Goal: Task Accomplishment & Management: Manage account settings

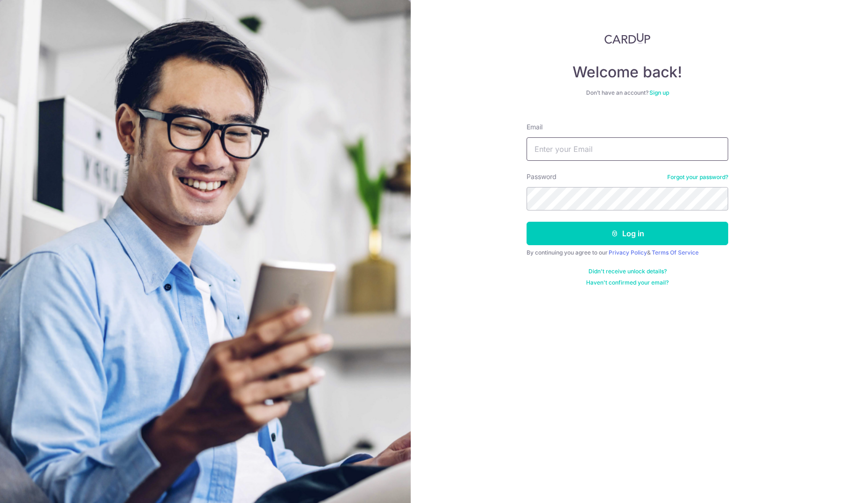
type input "[EMAIL_ADDRESS][DOMAIN_NAME]"
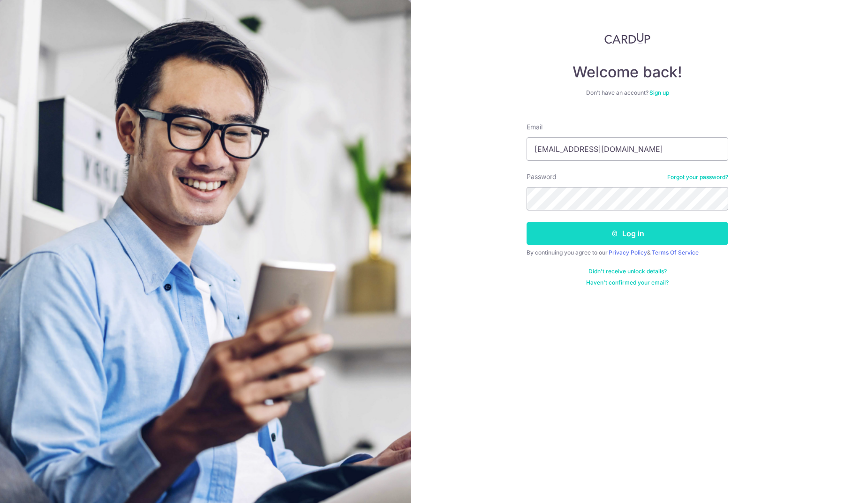
click at [609, 235] on button "Log in" at bounding box center [628, 233] width 202 height 23
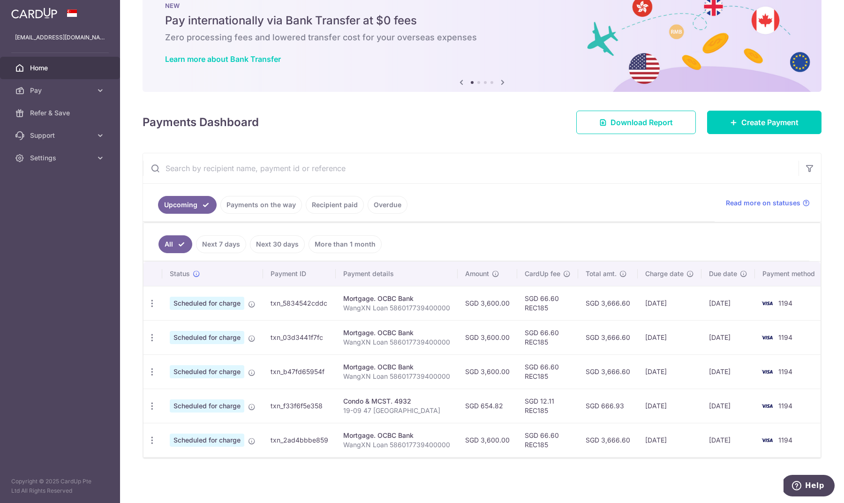
scroll to position [28, 0]
click at [772, 410] on img at bounding box center [767, 405] width 19 height 11
click at [251, 405] on icon at bounding box center [252, 407] width 8 height 8
click at [151, 406] on icon "button" at bounding box center [152, 406] width 10 height 10
click at [186, 453] on span "Cancel payment" at bounding box center [202, 454] width 63 height 11
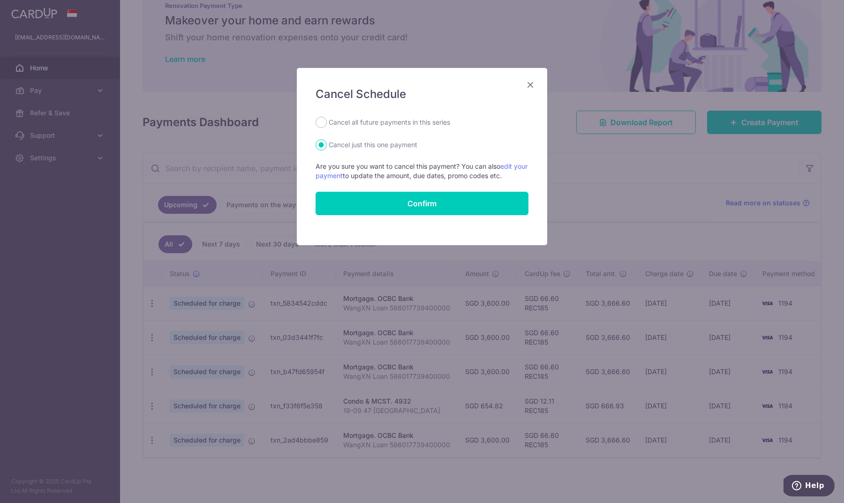
click at [425, 120] on label "Cancel all future payments in this series" at bounding box center [389, 122] width 121 height 11
click at [327, 120] on input "Cancel all future payments in this series" at bounding box center [321, 122] width 11 height 11
radio input "true"
click at [422, 206] on button "Confirm" at bounding box center [422, 203] width 213 height 23
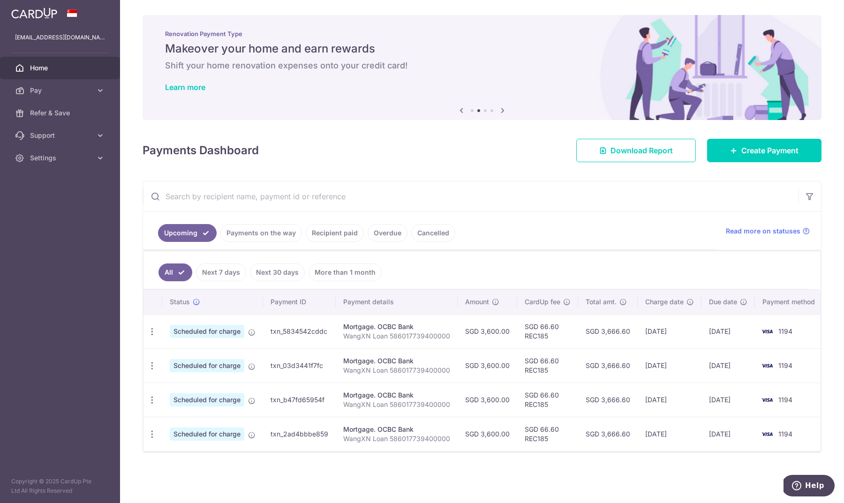
click at [339, 233] on link "Recipient paid" at bounding box center [335, 233] width 58 height 18
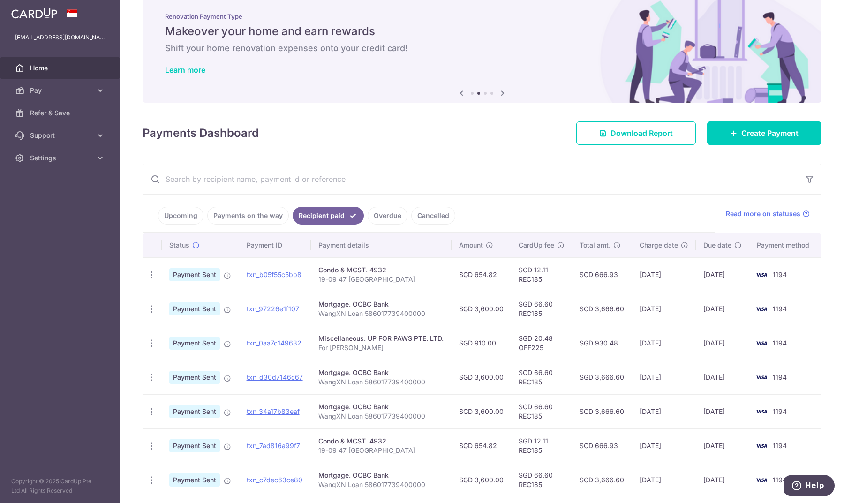
scroll to position [30, 0]
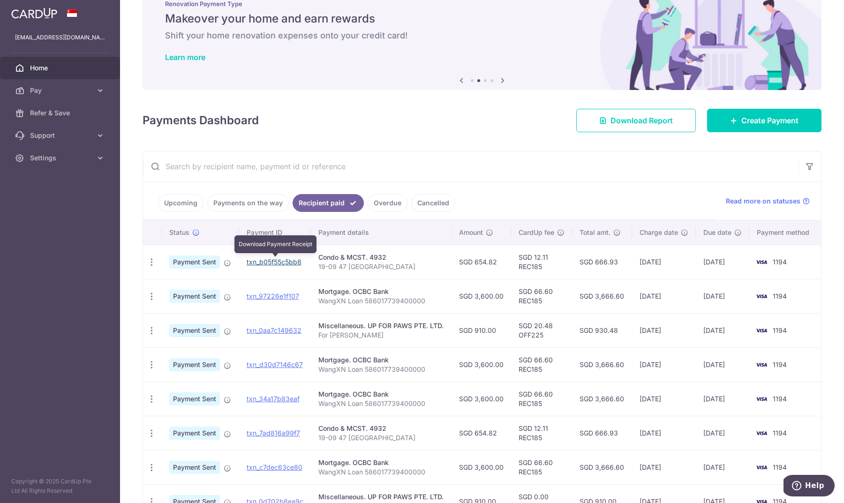
click at [265, 262] on link "txn_b05f55c5bb8" at bounding box center [274, 262] width 55 height 8
